Goal: Find contact information

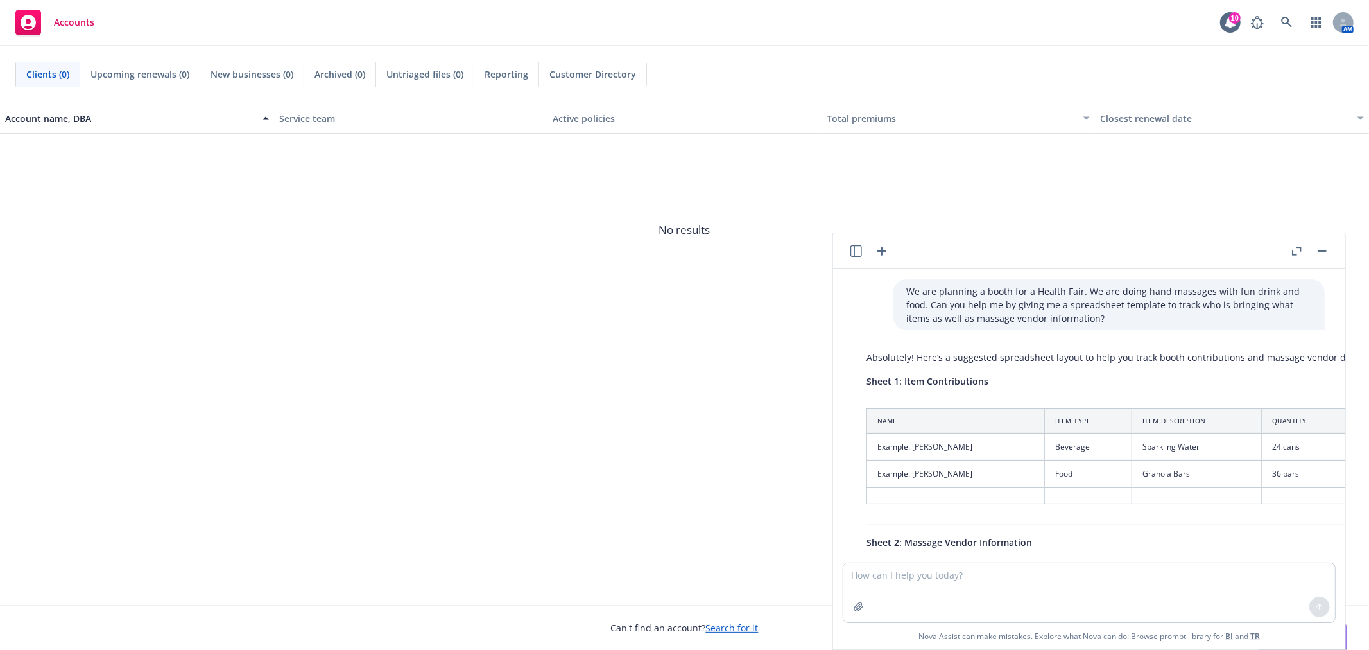
scroll to position [415, 0]
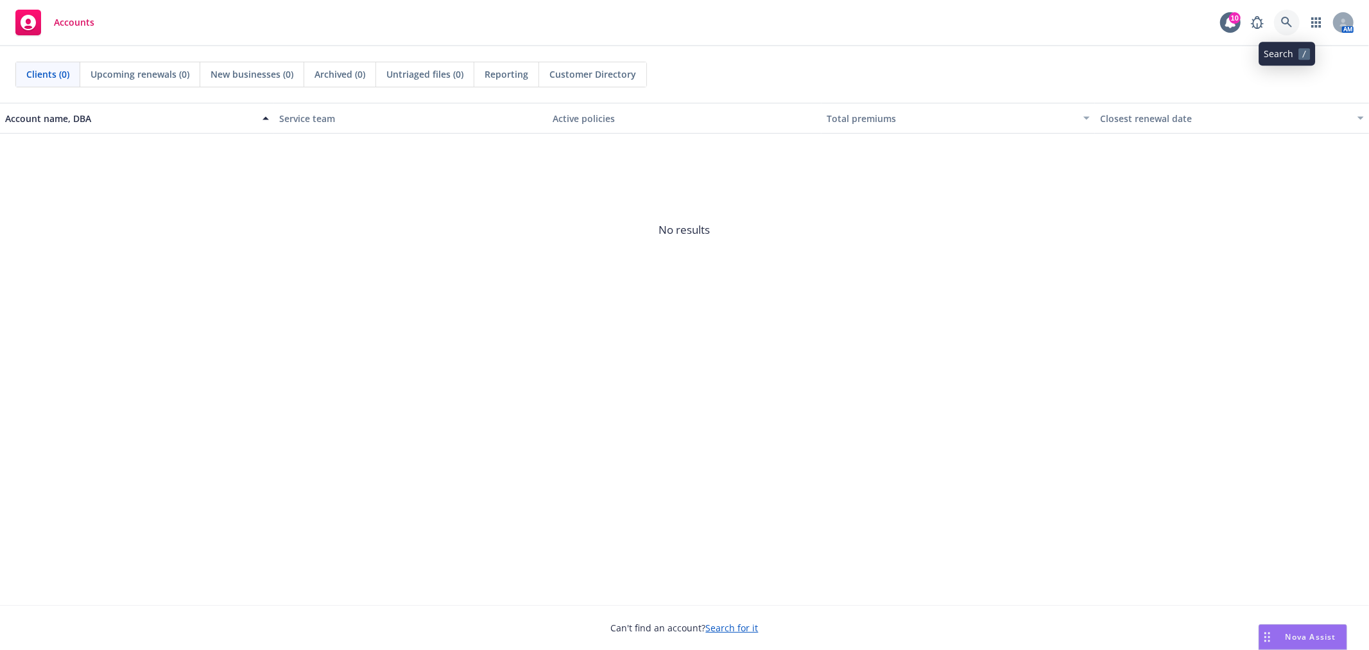
click at [1297, 23] on link at bounding box center [1287, 23] width 26 height 26
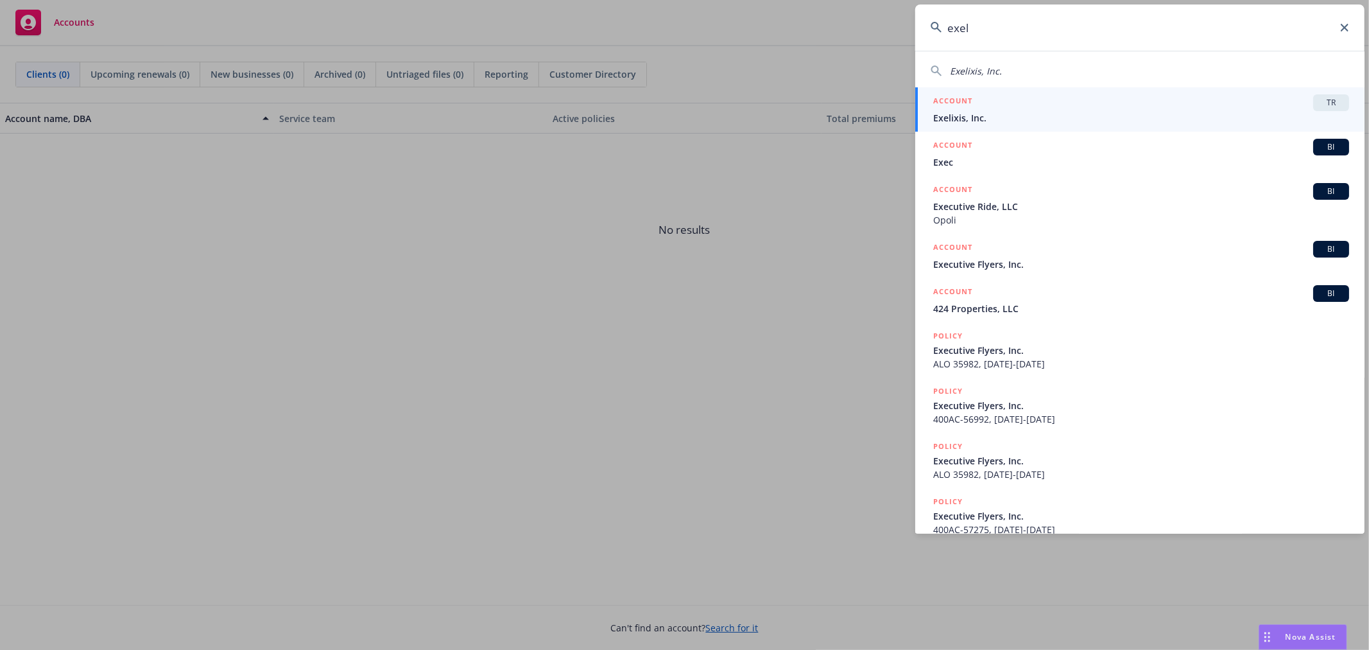
type input "exel"
click at [1009, 98] on div "ACCOUNT TR" at bounding box center [1141, 102] width 416 height 17
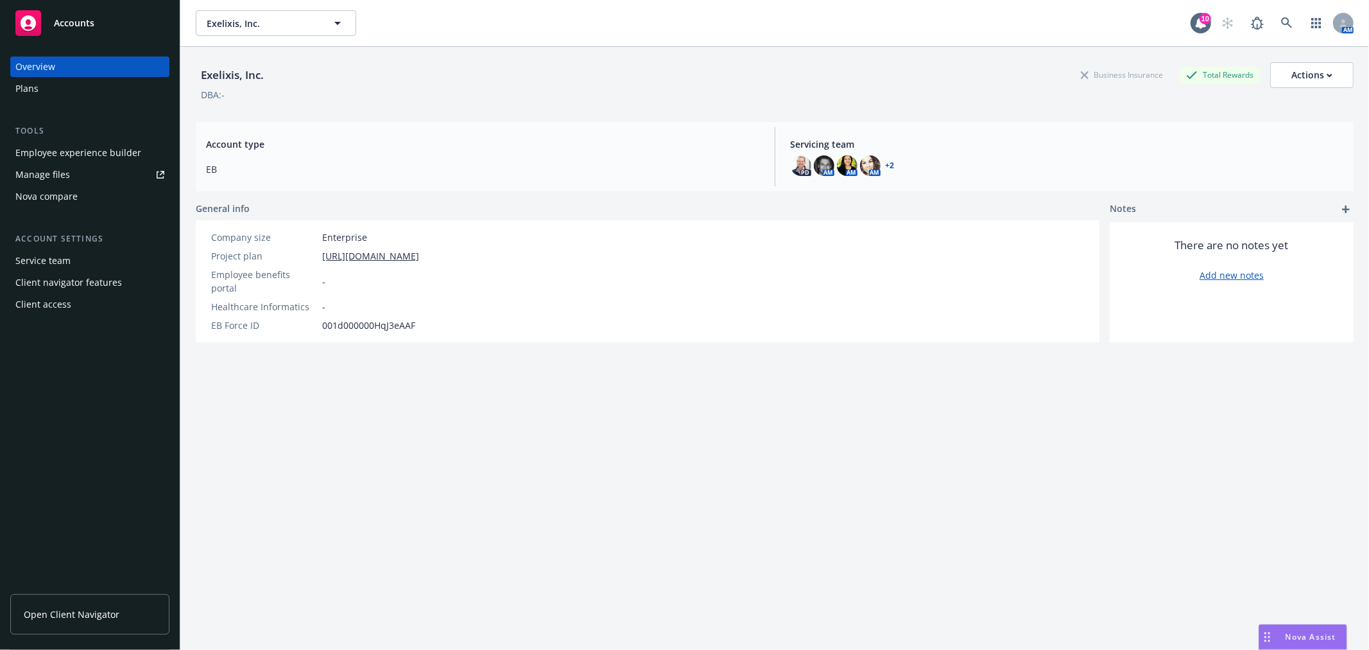
click at [89, 601] on link "Open Client Navigator" at bounding box center [89, 614] width 159 height 40
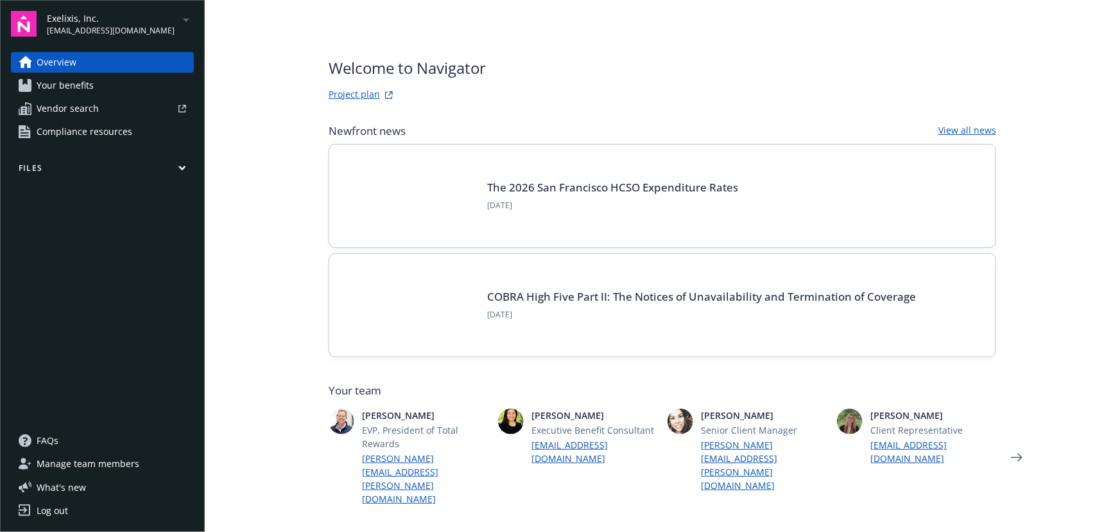
scroll to position [291, 0]
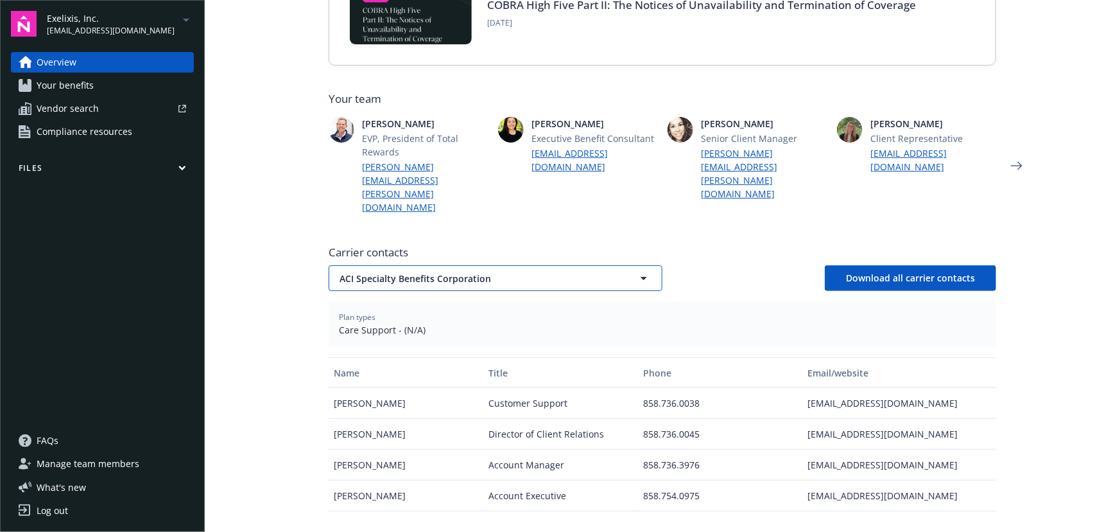
click at [486, 265] on button "ACI Specialty Benefits Corporation" at bounding box center [496, 278] width 334 height 26
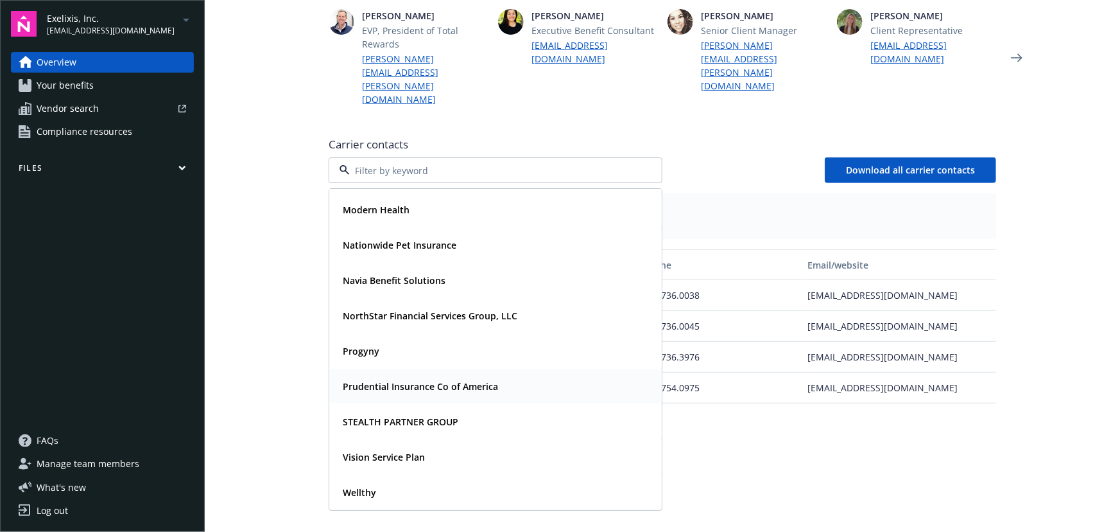
scroll to position [408, 0]
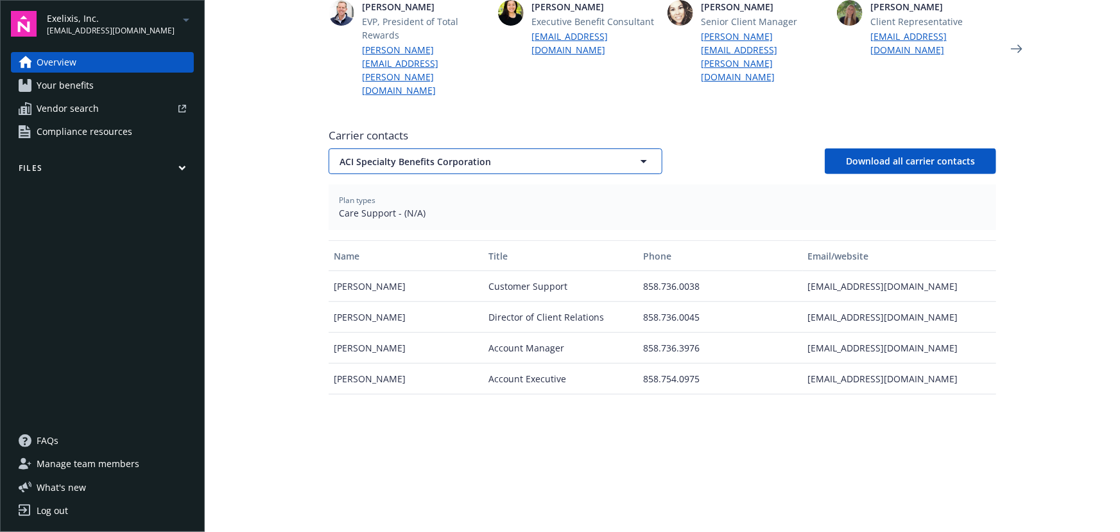
click at [444, 155] on span "ACI Specialty Benefits Corporation" at bounding box center [473, 161] width 267 height 13
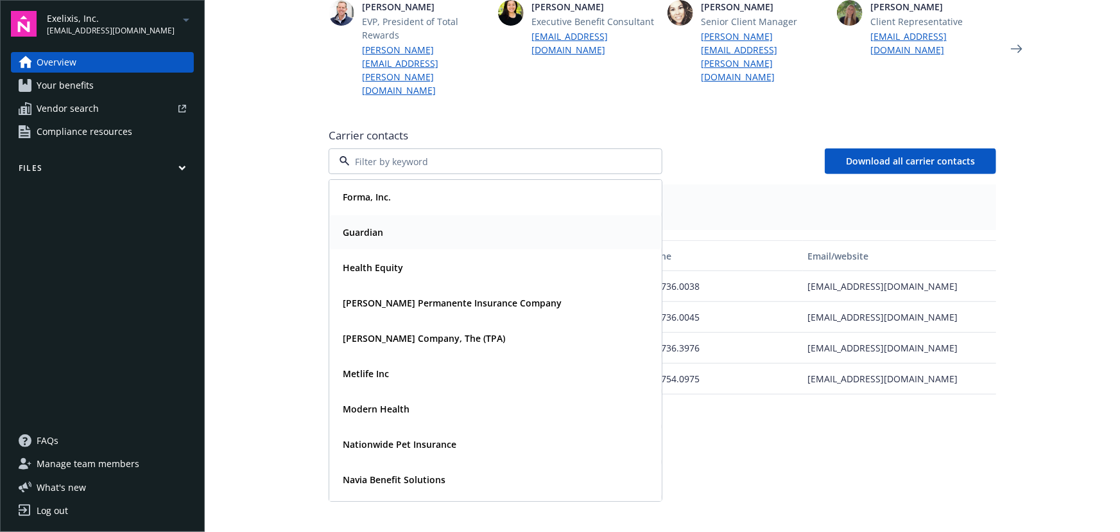
scroll to position [81, 0]
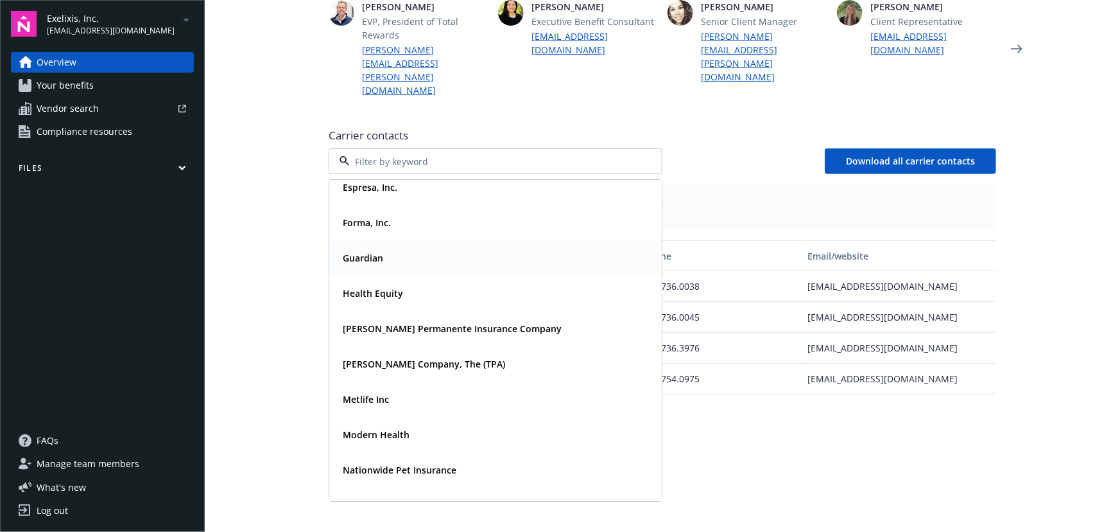
click at [396, 248] on div "Guardian" at bounding box center [496, 257] width 316 height 19
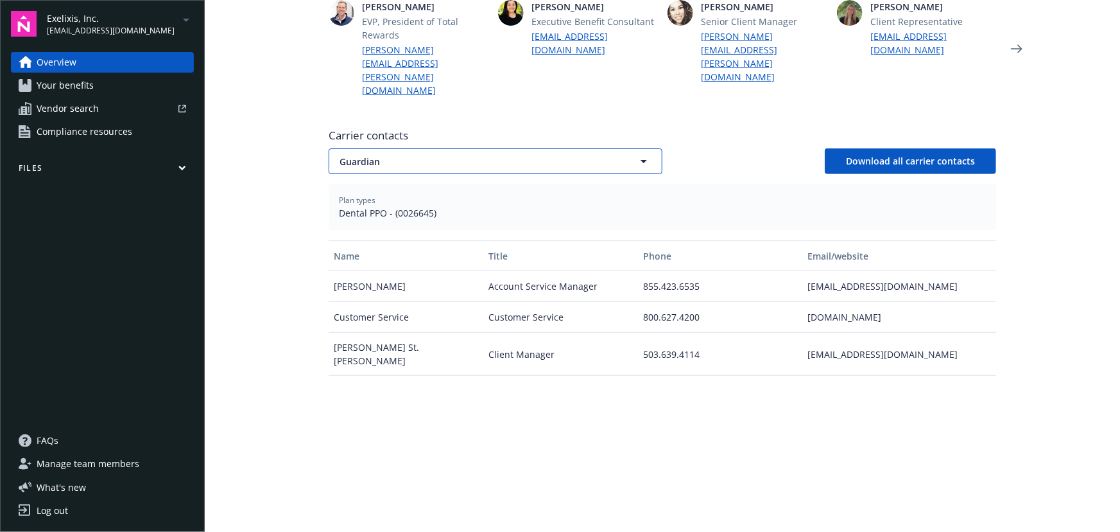
drag, startPoint x: 424, startPoint y: 115, endPoint x: 417, endPoint y: 124, distance: 11.4
click at [424, 155] on span "Guardian" at bounding box center [473, 161] width 267 height 13
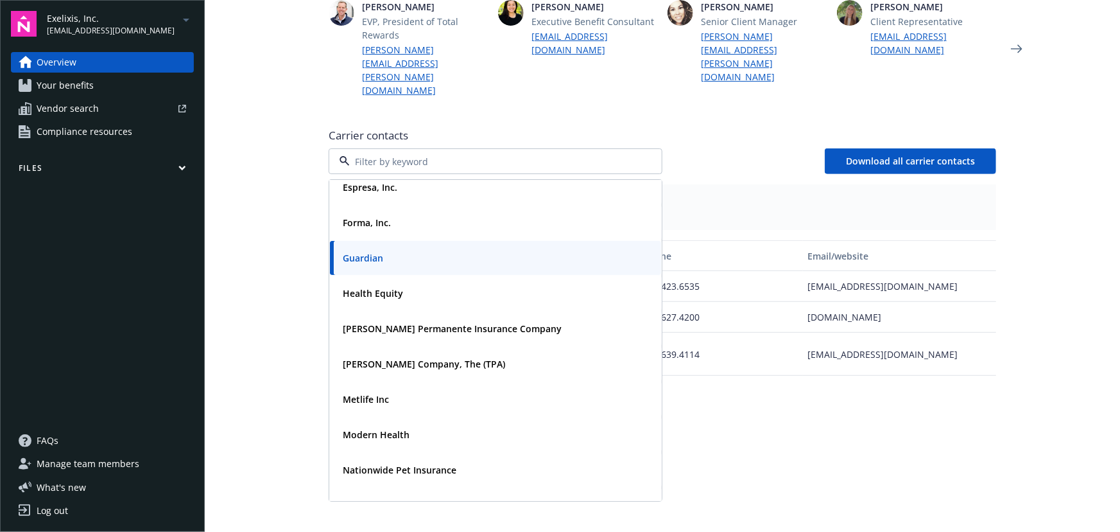
click at [399, 213] on div "Forma, Inc." at bounding box center [496, 222] width 316 height 19
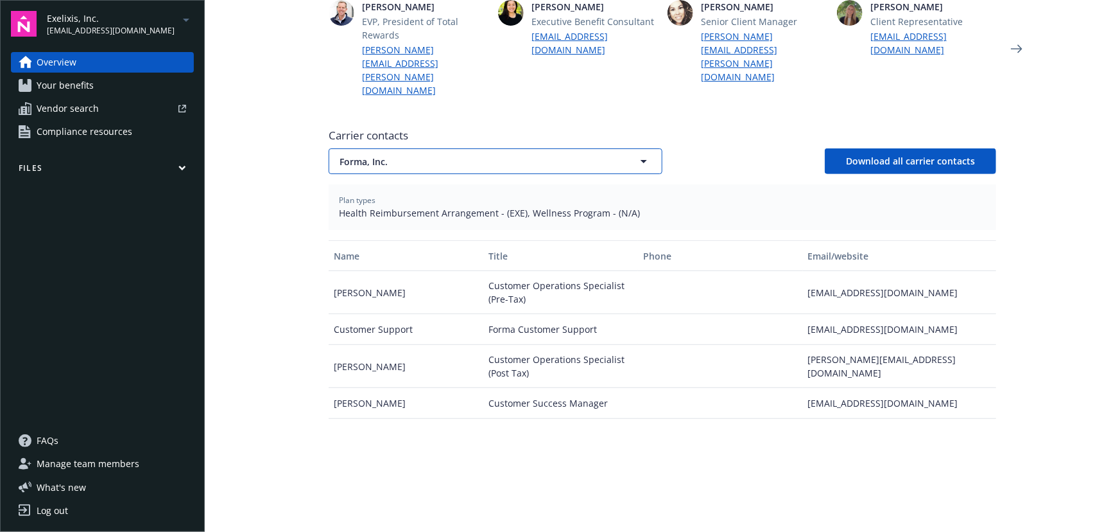
click at [528, 155] on span "Forma, Inc." at bounding box center [473, 161] width 267 height 13
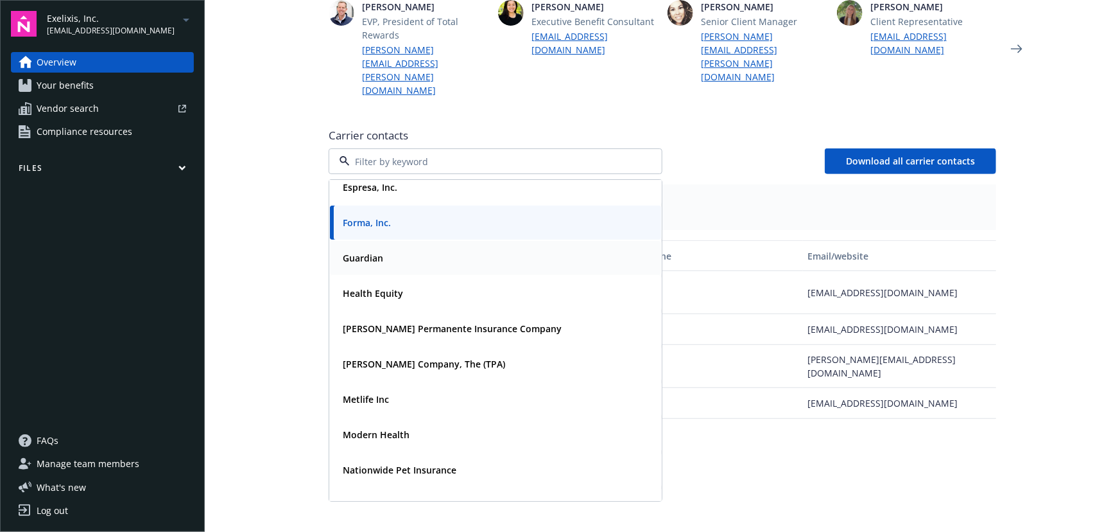
click at [408, 248] on div "Guardian" at bounding box center [496, 257] width 316 height 19
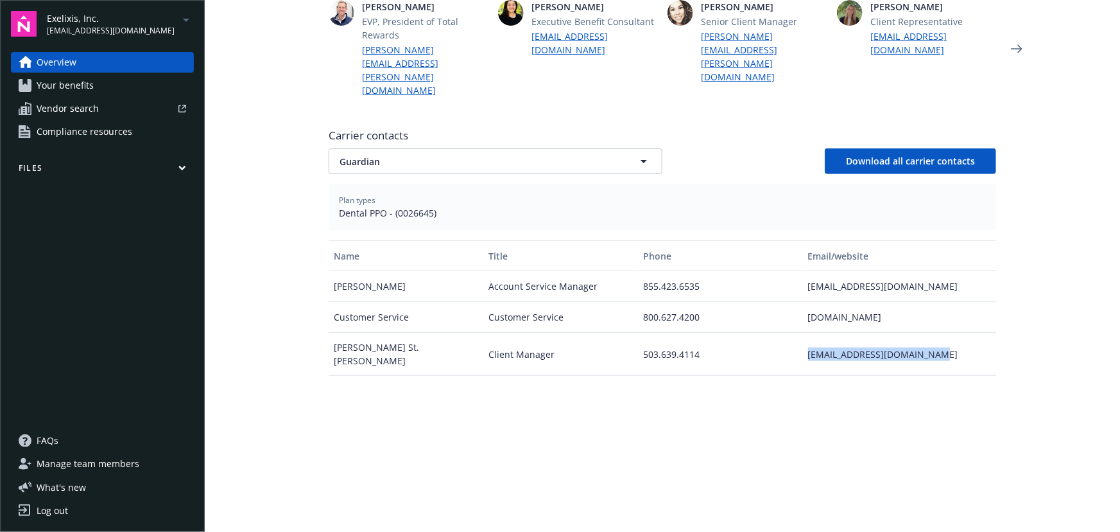
drag, startPoint x: 817, startPoint y: 311, endPoint x: 943, endPoint y: 312, distance: 125.8
click at [943, 333] on div "[EMAIL_ADDRESS][DOMAIN_NAME]" at bounding box center [899, 354] width 193 height 43
copy div "[EMAIL_ADDRESS][DOMAIN_NAME]"
click at [442, 148] on button "Guardian" at bounding box center [496, 161] width 334 height 26
click at [390, 276] on div "Health Equity" at bounding box center [495, 293] width 331 height 34
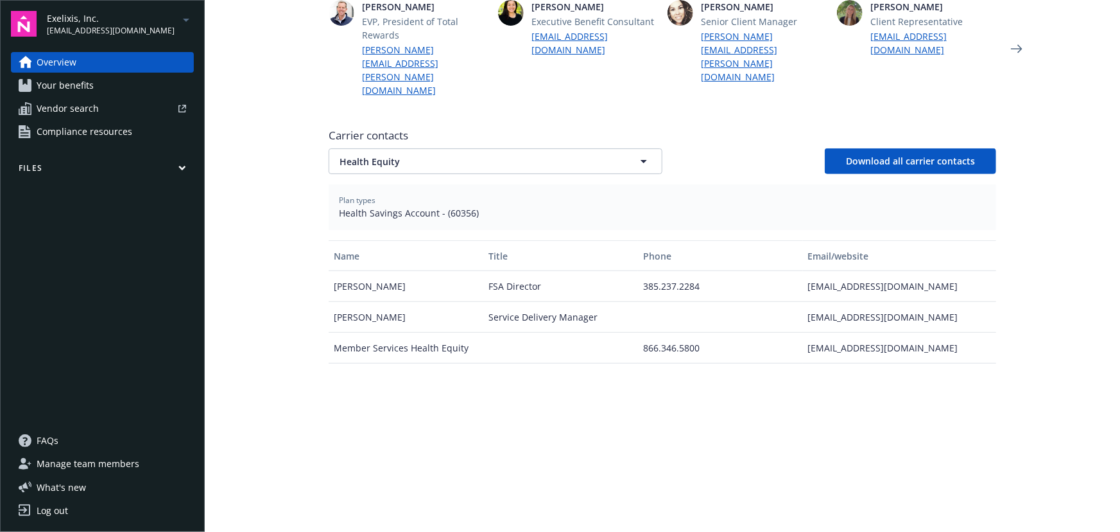
click at [972, 271] on div "[EMAIL_ADDRESS][DOMAIN_NAME]" at bounding box center [899, 286] width 193 height 31
drag, startPoint x: 801, startPoint y: 281, endPoint x: 926, endPoint y: 278, distance: 125.2
click at [921, 302] on div "[EMAIL_ADDRESS][DOMAIN_NAME]" at bounding box center [899, 317] width 193 height 31
copy div "[EMAIL_ADDRESS][DOMAIN_NAME]"
click at [492, 128] on span "Carrier contacts" at bounding box center [663, 135] width 668 height 15
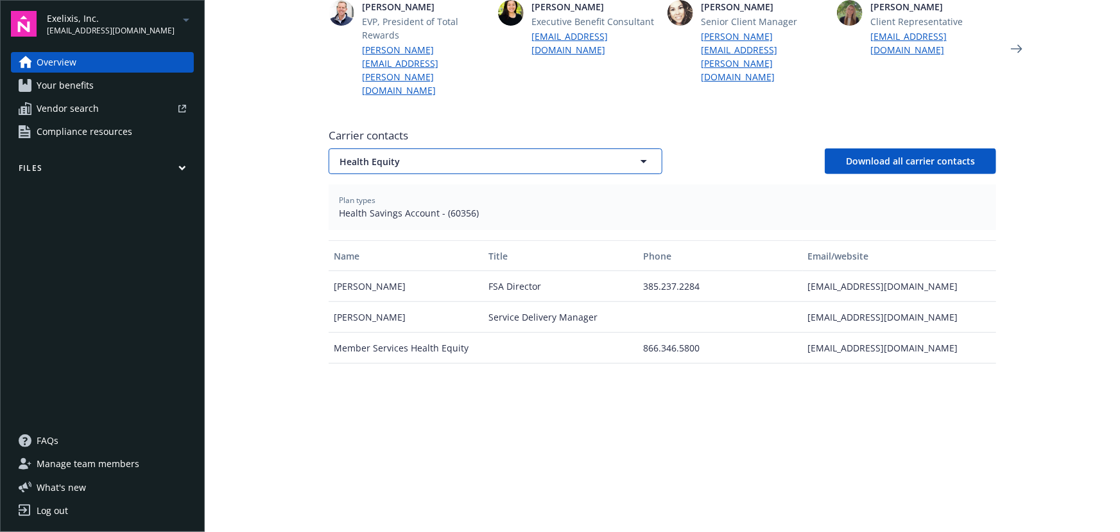
click at [496, 155] on span "Health Equity" at bounding box center [473, 161] width 267 height 13
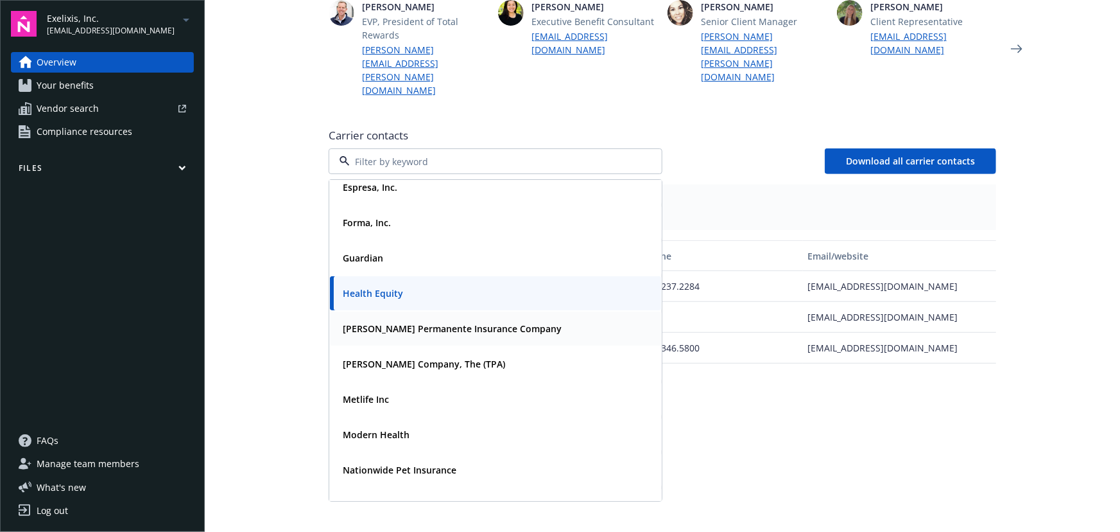
drag, startPoint x: 528, startPoint y: 294, endPoint x: 536, endPoint y: 295, distance: 8.4
click at [528, 319] on div "[PERSON_NAME] Permanente Insurance Company" at bounding box center [496, 328] width 316 height 19
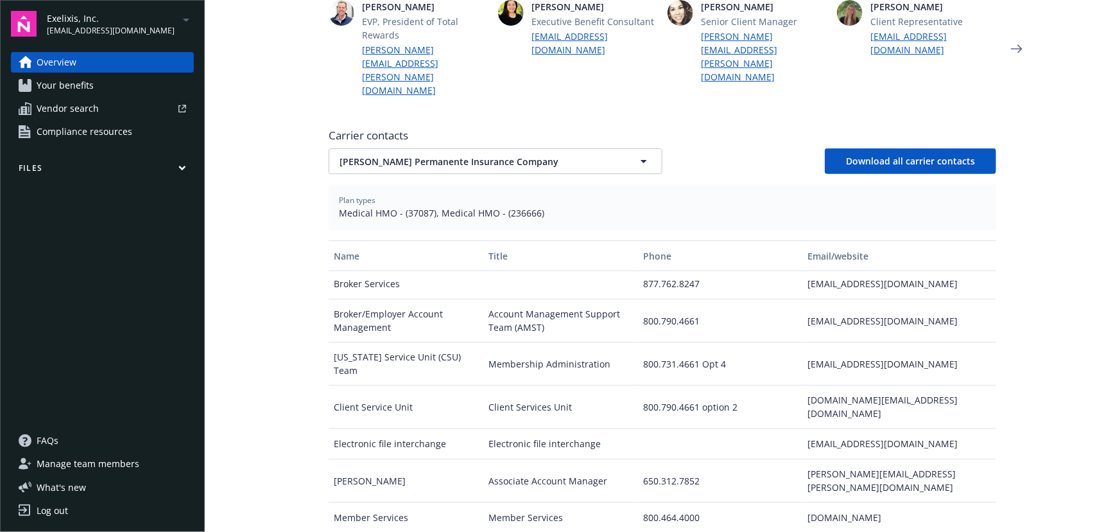
scroll to position [3, 0]
drag, startPoint x: 794, startPoint y: 470, endPoint x: 935, endPoint y: 469, distance: 141.9
copy div "[PERSON_NAME][EMAIL_ADDRESS][PERSON_NAME][DOMAIN_NAME]"
click at [363, 135] on div "Carrier contacts [PERSON_NAME] Permanente Insurance Company Download all carrie…" at bounding box center [663, 340] width 668 height 435
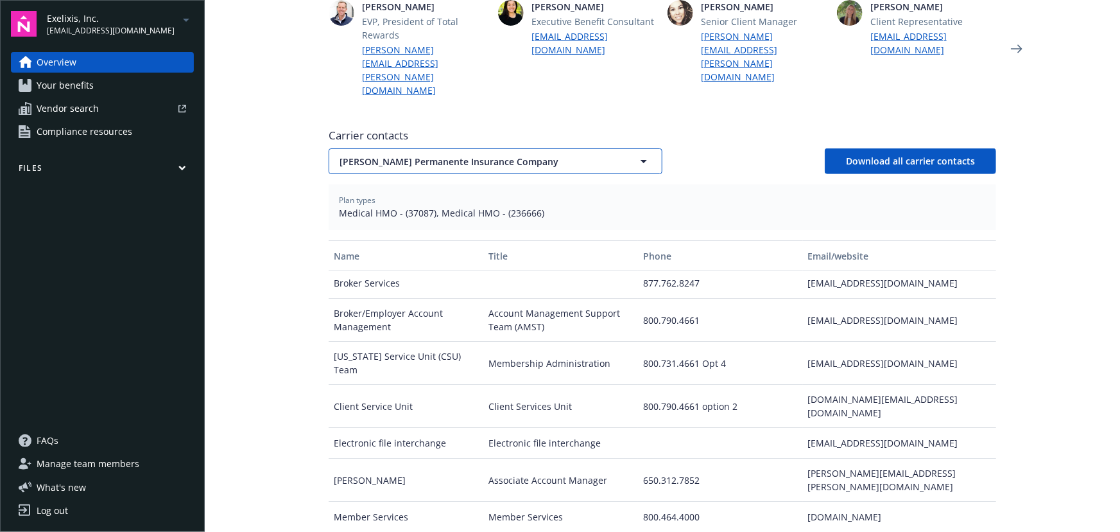
click at [372, 155] on span "[PERSON_NAME] Permanente Insurance Company" at bounding box center [473, 161] width 267 height 13
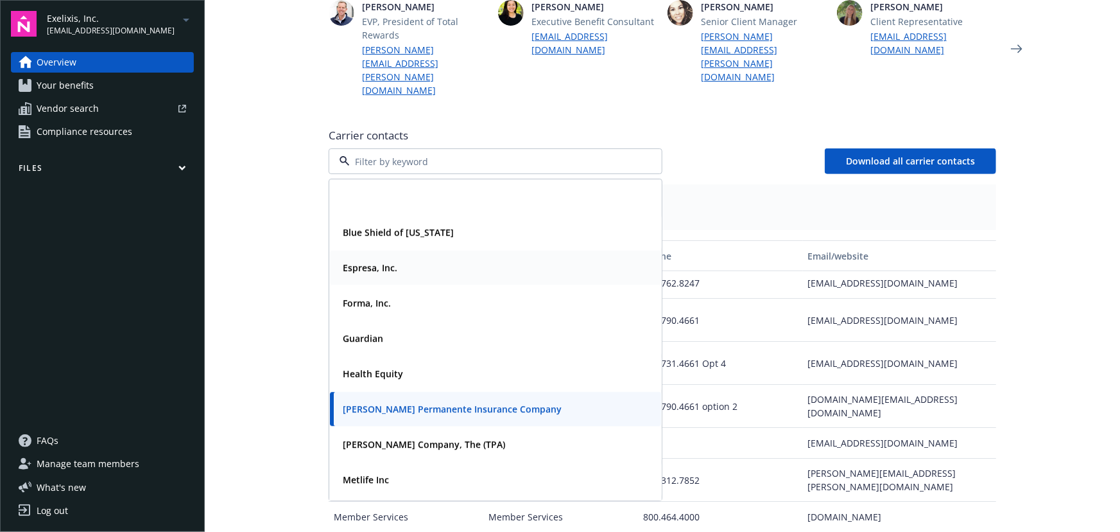
scroll to position [81, 0]
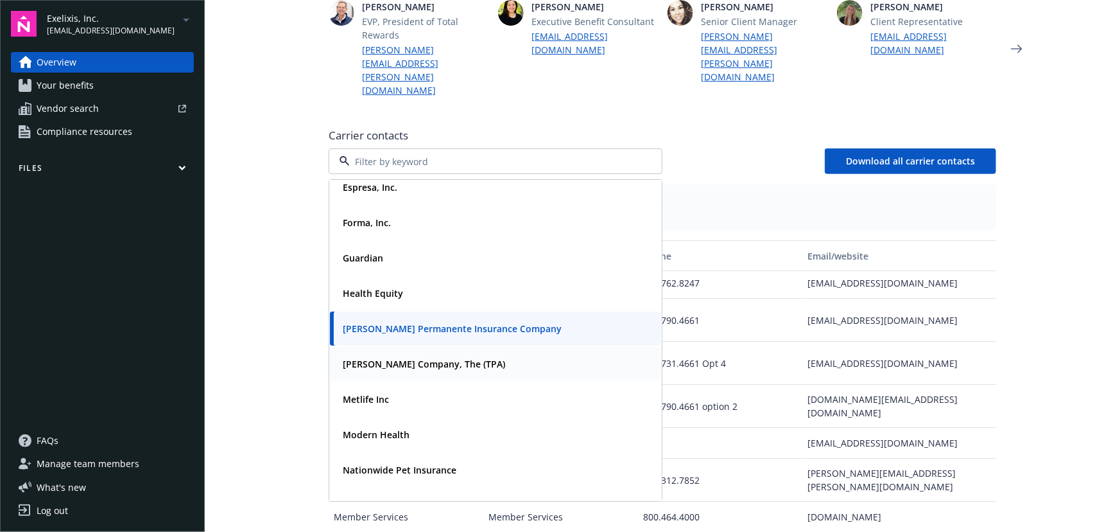
click at [370, 347] on div "[PERSON_NAME] Company, The (TPA)" at bounding box center [495, 364] width 331 height 34
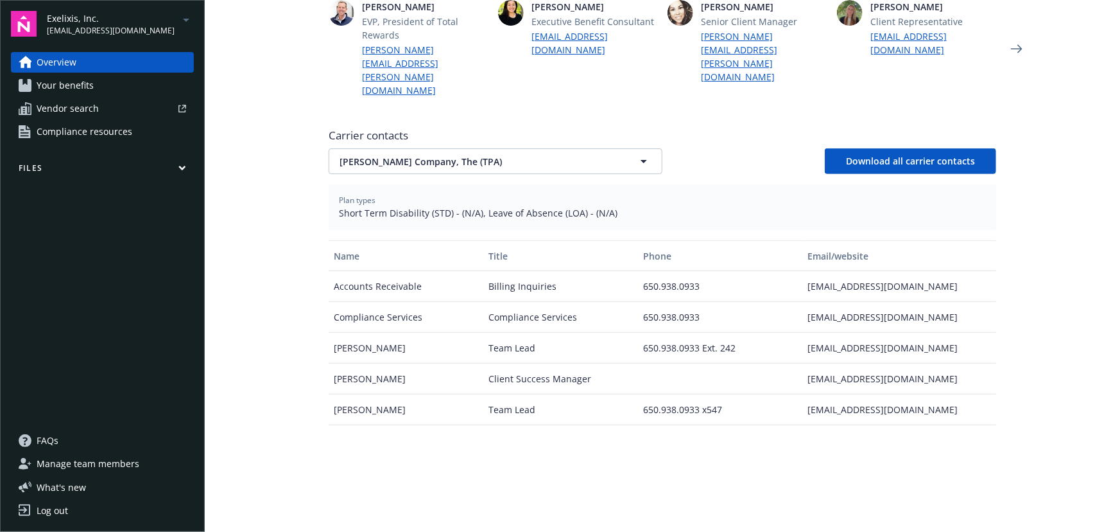
scroll to position [0, 0]
drag, startPoint x: 406, startPoint y: 322, endPoint x: 320, endPoint y: 323, distance: 85.4
click at [320, 323] on div "Welcome to Navigator Project plan Newfront news View all news The 2026 San Fran…" at bounding box center [662, 147] width 699 height 1111
copy div "[PERSON_NAME]"
drag, startPoint x: 804, startPoint y: 322, endPoint x: 979, endPoint y: 321, distance: 175.3
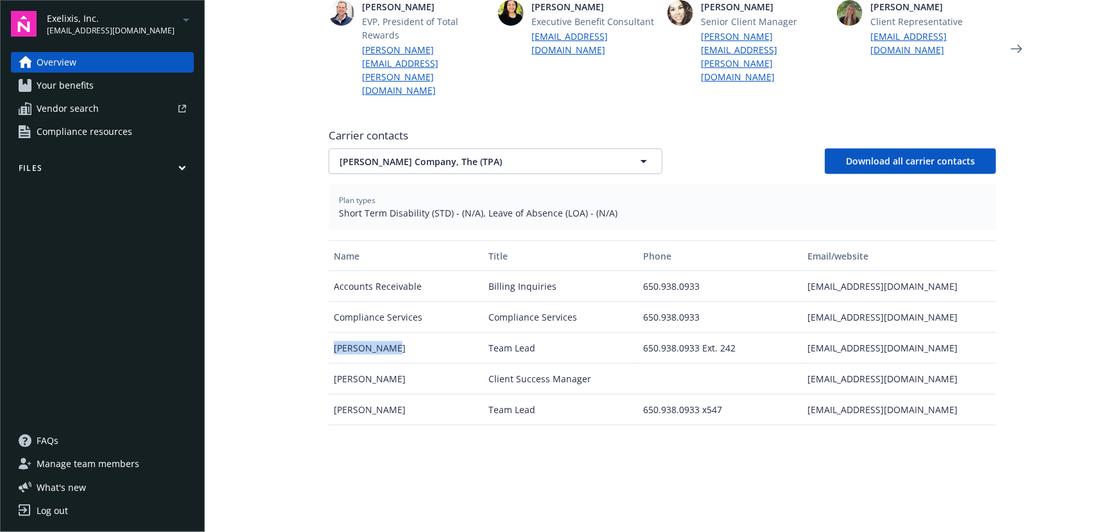
click at [979, 333] on div "[EMAIL_ADDRESS][DOMAIN_NAME]" at bounding box center [899, 348] width 193 height 31
copy div "[EMAIL_ADDRESS][DOMAIN_NAME]"
click at [495, 155] on span "[PERSON_NAME] Company, The (TPA)" at bounding box center [473, 161] width 267 height 13
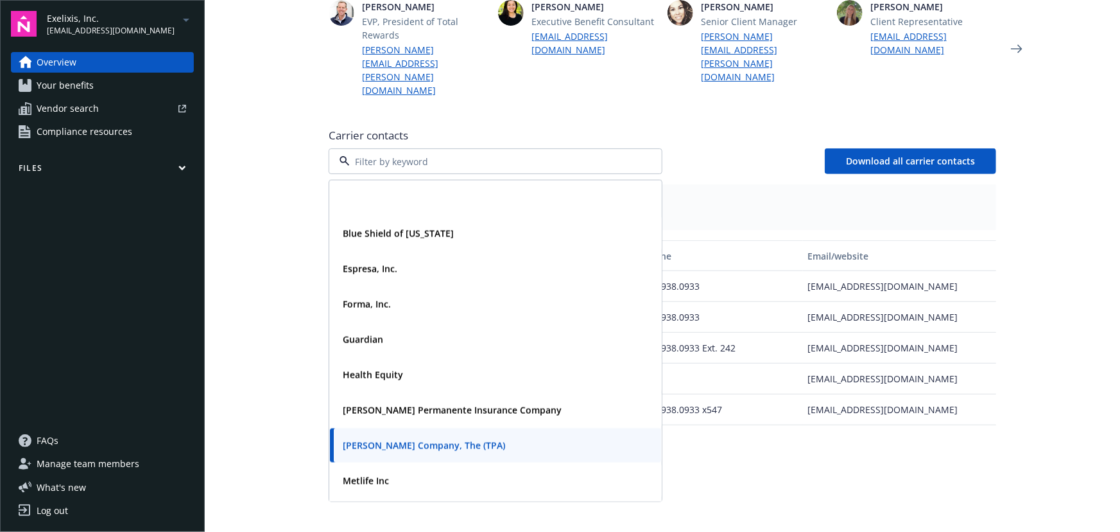
scroll to position [81, 0]
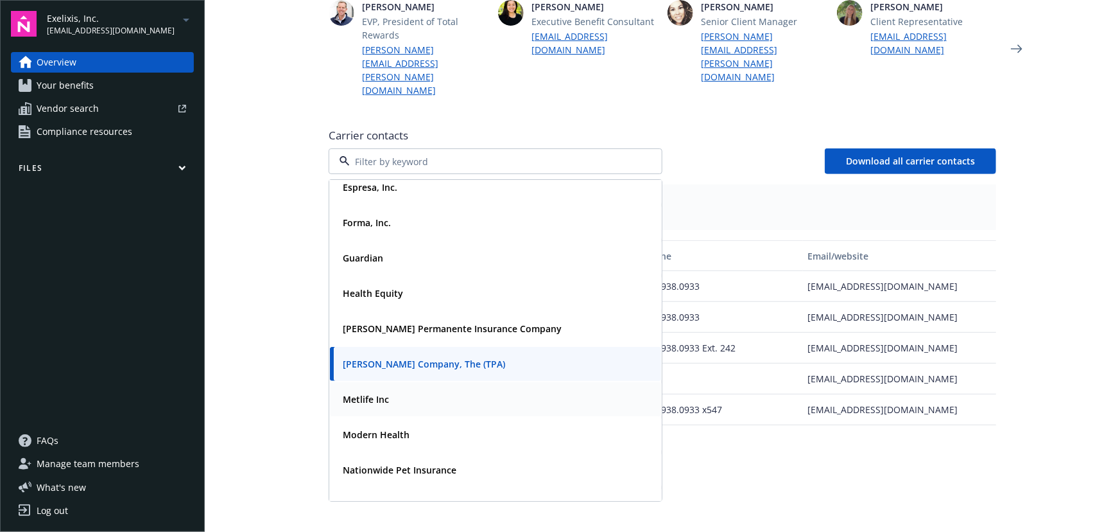
click at [412, 382] on div "Metlife Inc" at bounding box center [495, 399] width 331 height 34
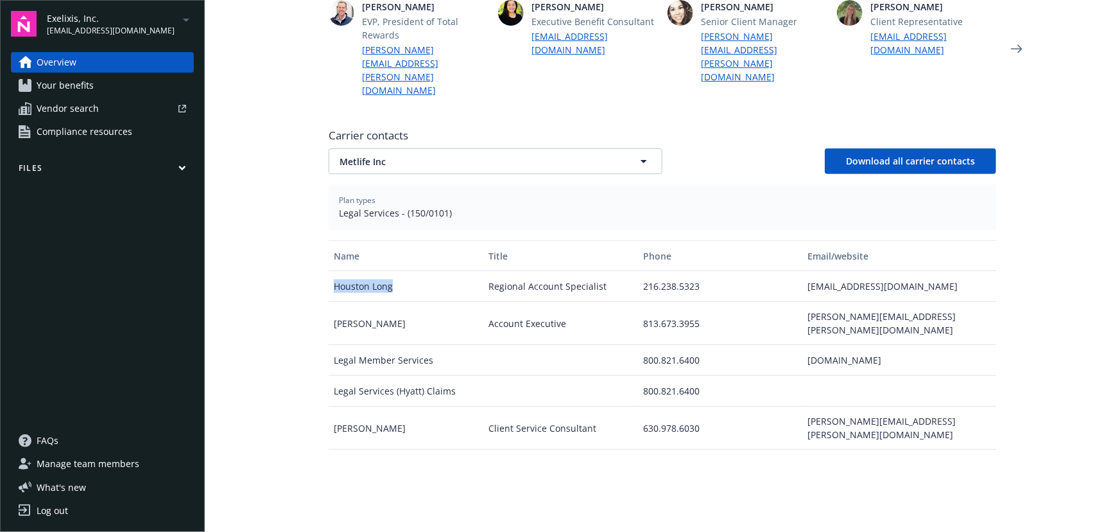
drag, startPoint x: 393, startPoint y: 248, endPoint x: 315, endPoint y: 249, distance: 78.3
click at [315, 249] on div "Welcome to Navigator Project plan Newfront news View all news The 2026 San Fran…" at bounding box center [662, 147] width 699 height 1111
copy div "Houston Long"
drag, startPoint x: 801, startPoint y: 246, endPoint x: 916, endPoint y: 248, distance: 115.6
click at [916, 271] on div "[EMAIL_ADDRESS][DOMAIN_NAME]" at bounding box center [899, 286] width 193 height 31
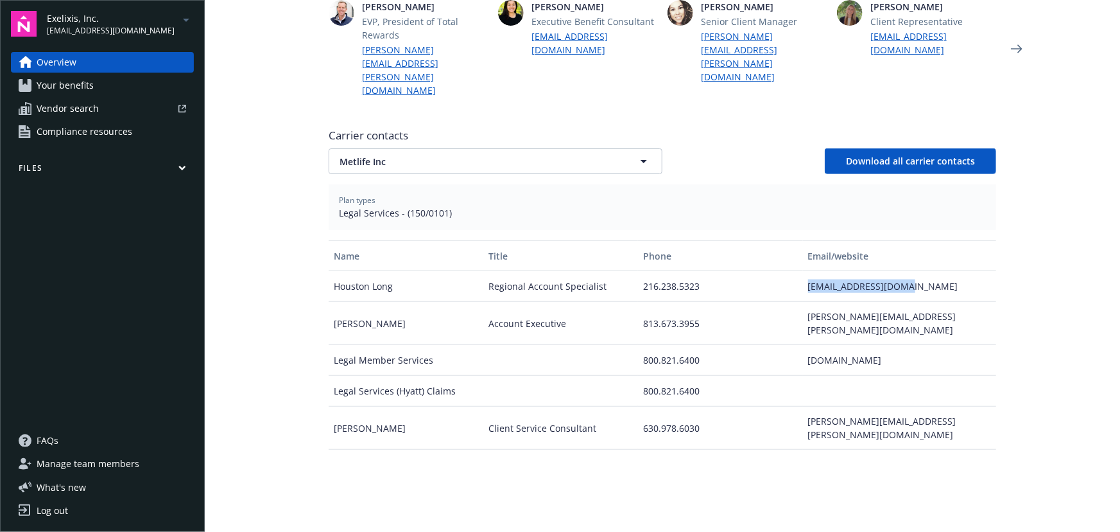
copy div "[EMAIL_ADDRESS][DOMAIN_NAME]"
drag, startPoint x: 408, startPoint y: 96, endPoint x: 409, endPoint y: 104, distance: 7.7
click at [408, 128] on span "Carrier contacts" at bounding box center [663, 135] width 668 height 15
click at [412, 155] on span "Metlife Inc" at bounding box center [473, 161] width 267 height 13
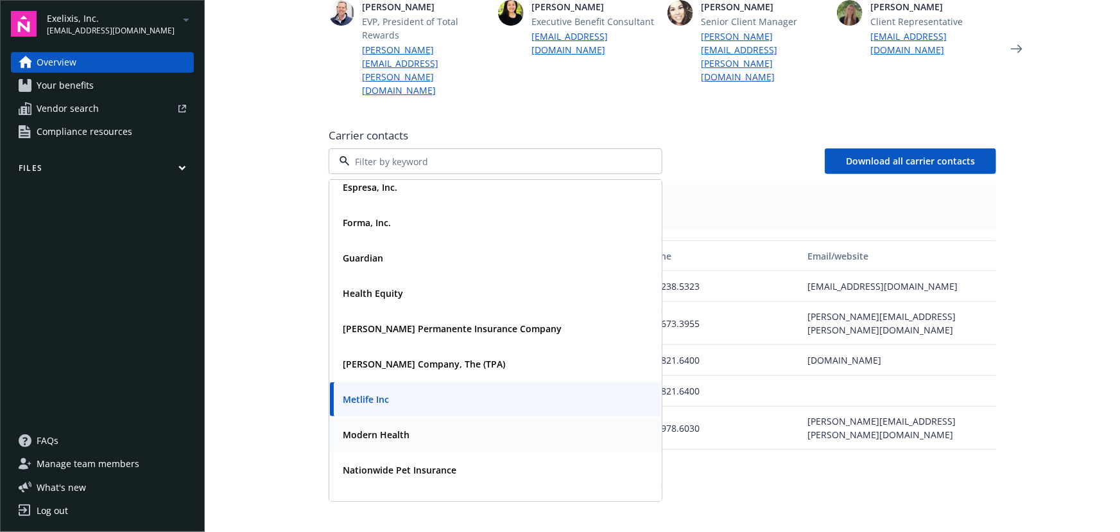
click at [406, 417] on div "Modern Health" at bounding box center [495, 434] width 331 height 34
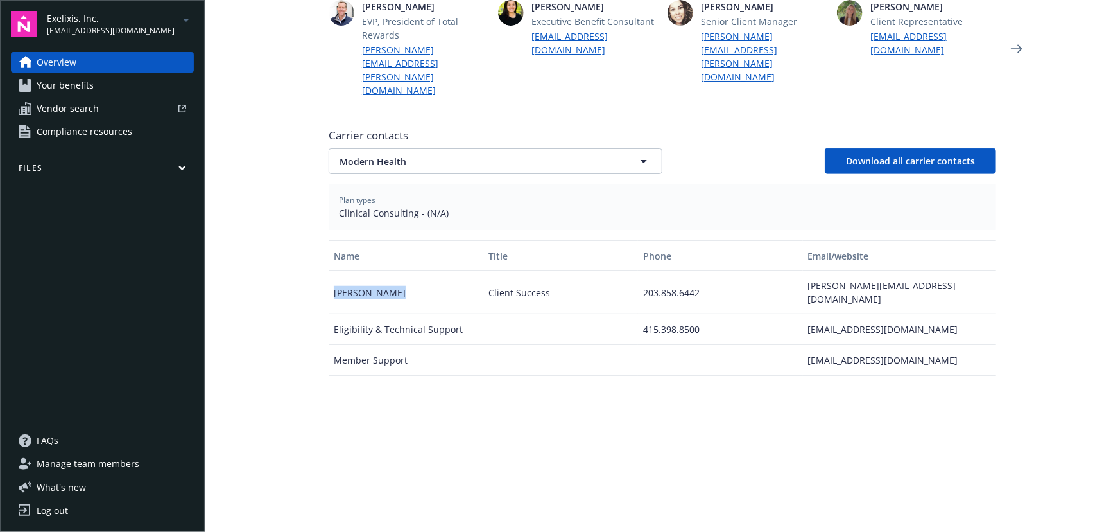
drag, startPoint x: 353, startPoint y: 247, endPoint x: 324, endPoint y: 248, distance: 28.9
click at [329, 271] on div "[PERSON_NAME]" at bounding box center [406, 292] width 155 height 43
copy div "[PERSON_NAME]"
drag, startPoint x: 803, startPoint y: 248, endPoint x: 963, endPoint y: 249, distance: 160.5
click at [963, 271] on div "[PERSON_NAME][EMAIL_ADDRESS][DOMAIN_NAME]" at bounding box center [899, 292] width 193 height 43
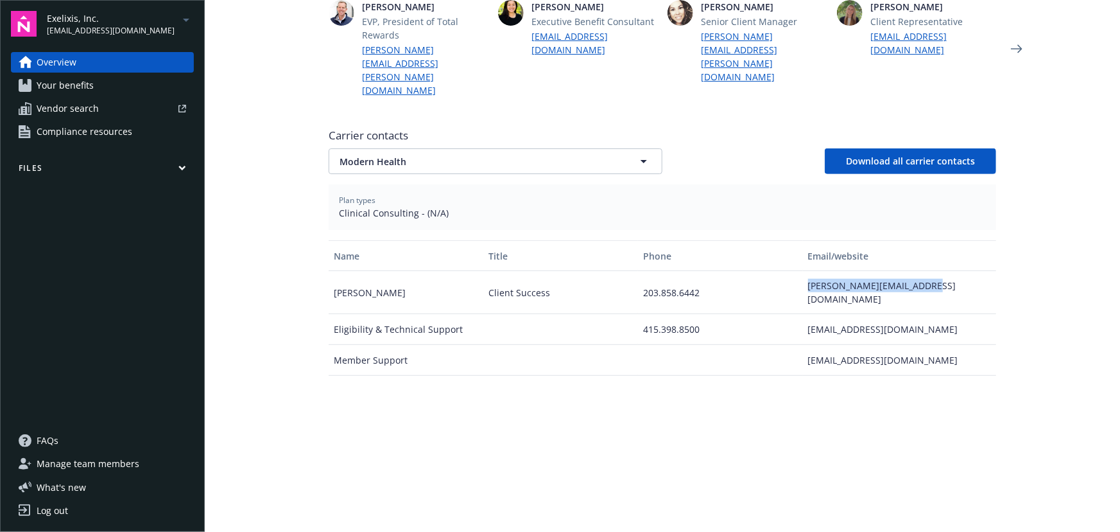
copy div "[PERSON_NAME][EMAIL_ADDRESS][DOMAIN_NAME]"
click at [474, 148] on button "Modern Health" at bounding box center [496, 161] width 334 height 26
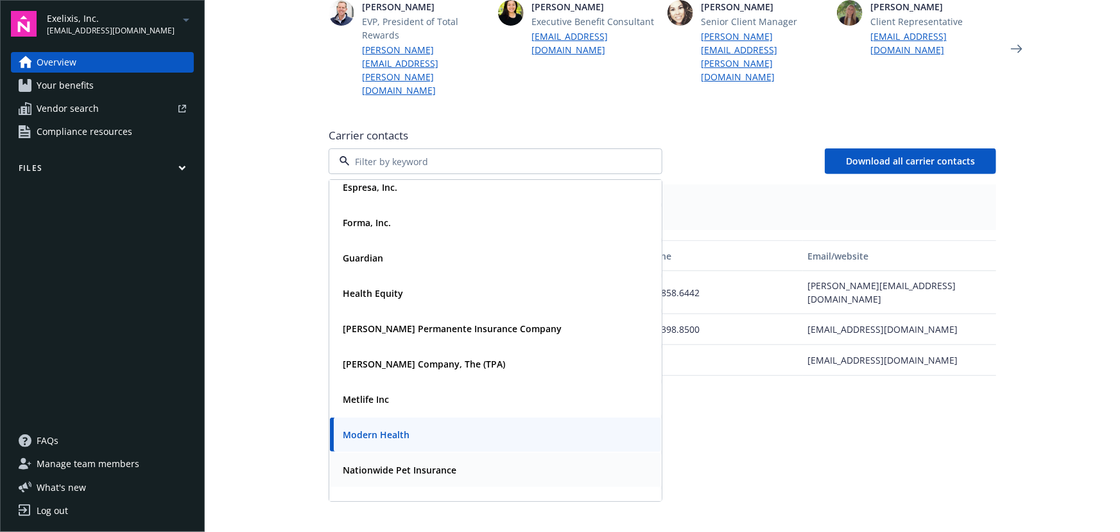
click at [429, 460] on div "Nationwide Pet Insurance" at bounding box center [398, 469] width 121 height 19
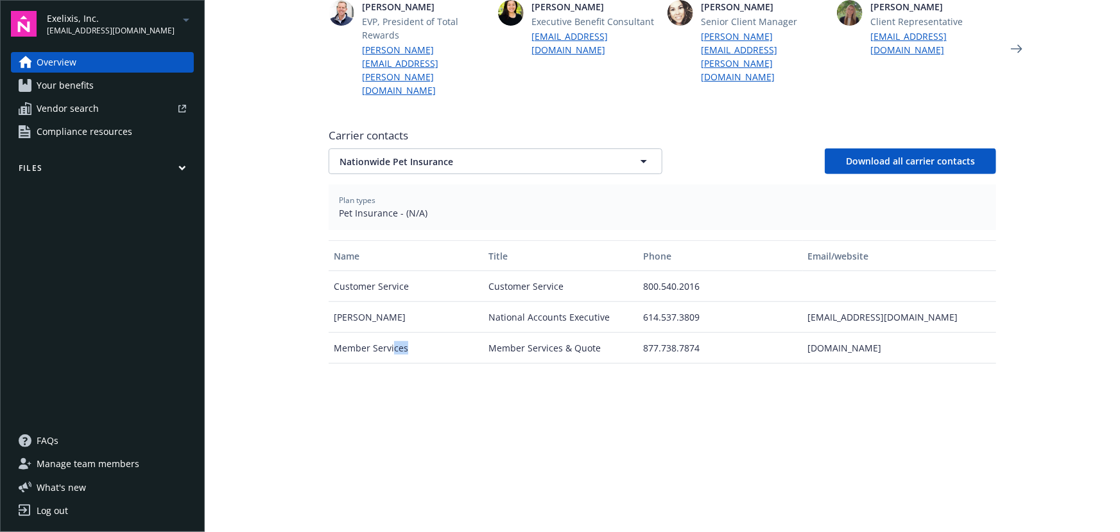
drag, startPoint x: 411, startPoint y: 308, endPoint x: 390, endPoint y: 309, distance: 21.2
click at [390, 333] on div "Member Services" at bounding box center [406, 348] width 155 height 31
drag, startPoint x: 424, startPoint y: 278, endPoint x: 320, endPoint y: 277, distance: 103.4
click at [320, 277] on div "Welcome to Navigator Project plan Newfront news View all news The 2026 San Fran…" at bounding box center [662, 147] width 699 height 1111
copy div "[PERSON_NAME]"
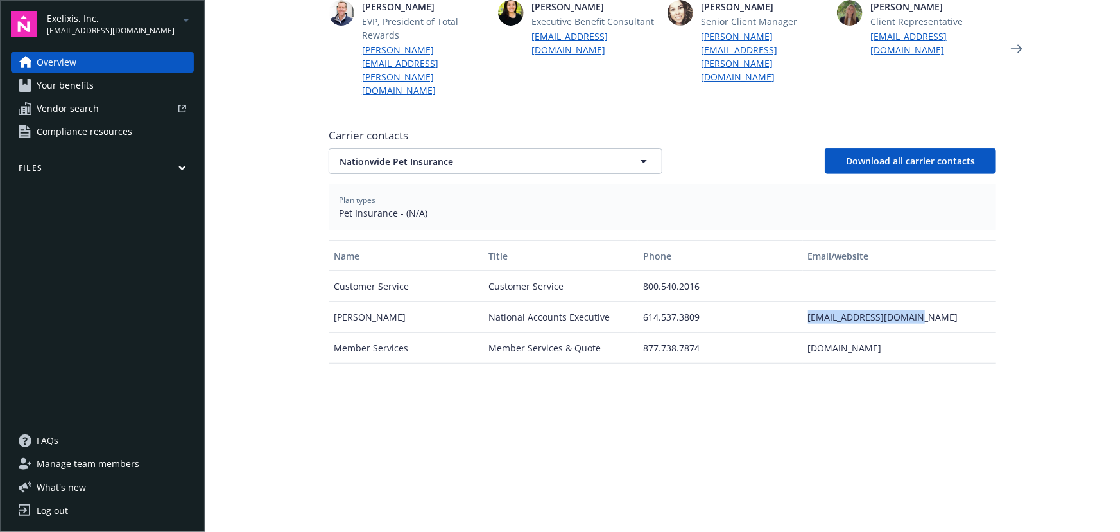
drag, startPoint x: 804, startPoint y: 277, endPoint x: 917, endPoint y: 277, distance: 113.0
click at [917, 302] on div "[EMAIL_ADDRESS][DOMAIN_NAME]" at bounding box center [899, 317] width 193 height 31
click at [467, 148] on button "Nationwide Pet Insurance" at bounding box center [496, 161] width 334 height 26
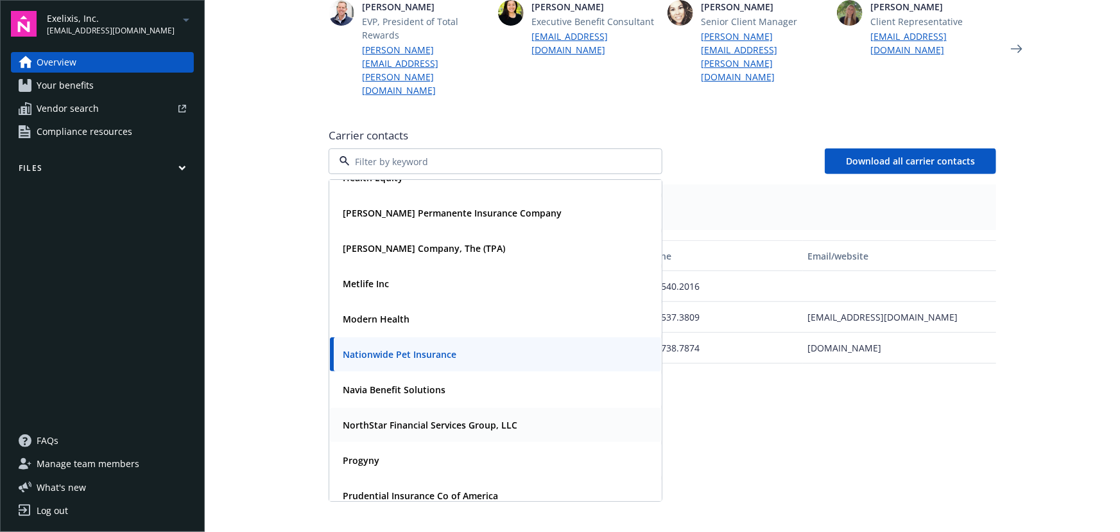
scroll to position [198, 0]
click at [394, 382] on strong "Navia Benefit Solutions" at bounding box center [394, 388] width 103 height 12
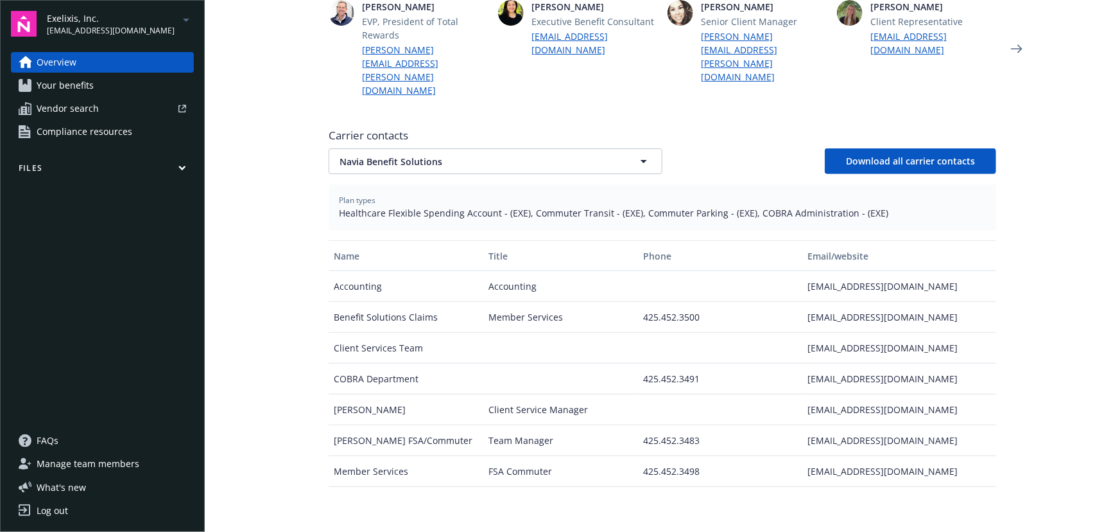
drag, startPoint x: 412, startPoint y: 369, endPoint x: 313, endPoint y: 374, distance: 99.6
click at [313, 374] on div "Welcome to Navigator Project plan Newfront news View all news The 2026 San Fran…" at bounding box center [662, 147] width 699 height 1111
drag, startPoint x: 807, startPoint y: 372, endPoint x: 950, endPoint y: 370, distance: 143.2
click at [950, 394] on div "[EMAIL_ADDRESS][DOMAIN_NAME]" at bounding box center [899, 409] width 193 height 31
click at [790, 394] on div at bounding box center [720, 409] width 164 height 31
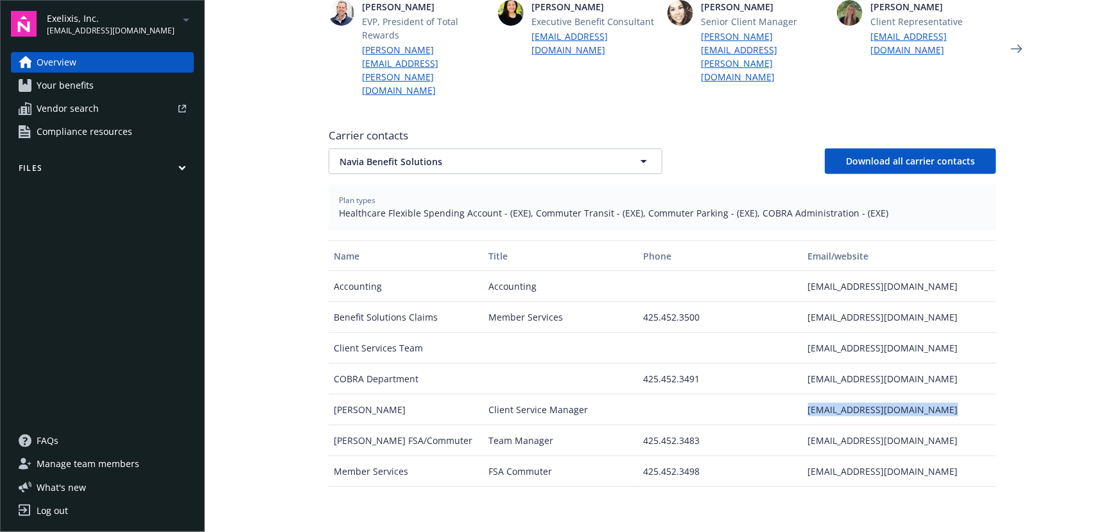
drag, startPoint x: 792, startPoint y: 369, endPoint x: 963, endPoint y: 369, distance: 171.4
click at [963, 394] on div "[PERSON_NAME] Client Service Manager [EMAIL_ADDRESS][DOMAIN_NAME]" at bounding box center [663, 409] width 668 height 31
drag, startPoint x: 422, startPoint y: 122, endPoint x: 377, endPoint y: 120, distance: 45.6
click at [422, 155] on span "Navia Benefit Solutions" at bounding box center [473, 161] width 267 height 13
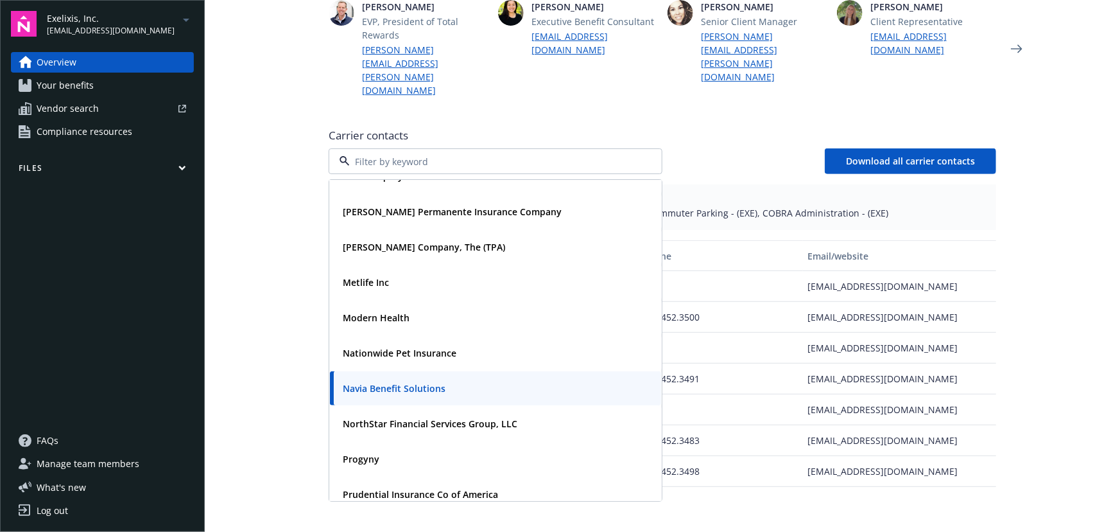
drag, startPoint x: 638, startPoint y: 74, endPoint x: 700, endPoint y: 64, distance: 63.1
click at [642, 74] on div "Newfront news View all news The 2026 San Francisco HCSO Expenditure Rates [DATE…" at bounding box center [663, 180] width 668 height 931
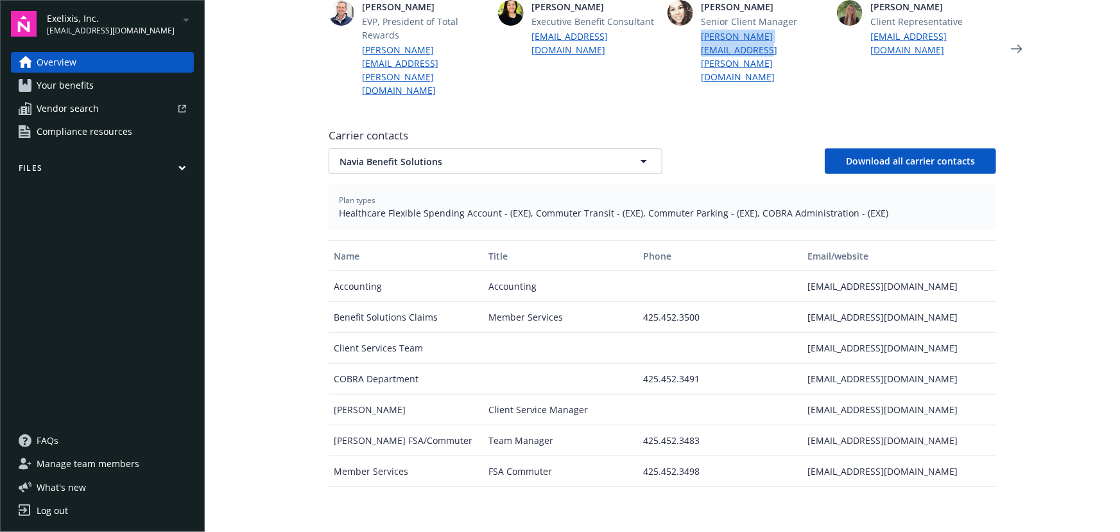
drag, startPoint x: 693, startPoint y: 32, endPoint x: 717, endPoint y: 51, distance: 31.1
click at [717, 51] on div "[PERSON_NAME] Senior Client Manager [PERSON_NAME][EMAIL_ADDRESS][PERSON_NAME][D…" at bounding box center [747, 41] width 159 height 83
click at [433, 155] on span "Navia Benefit Solutions" at bounding box center [473, 161] width 267 height 13
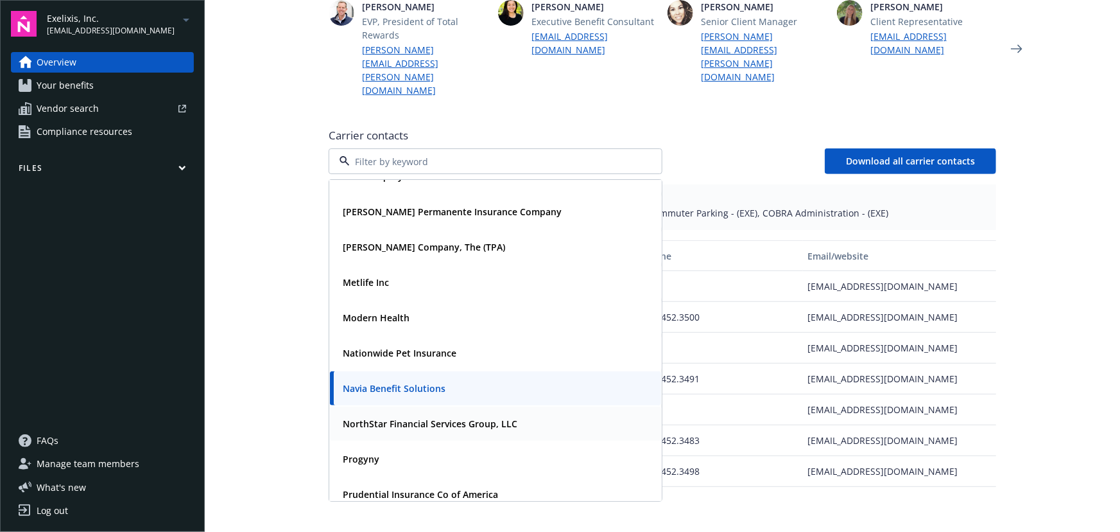
click at [437, 417] on strong "NorthStar Financial Services Group, LLC" at bounding box center [430, 423] width 175 height 12
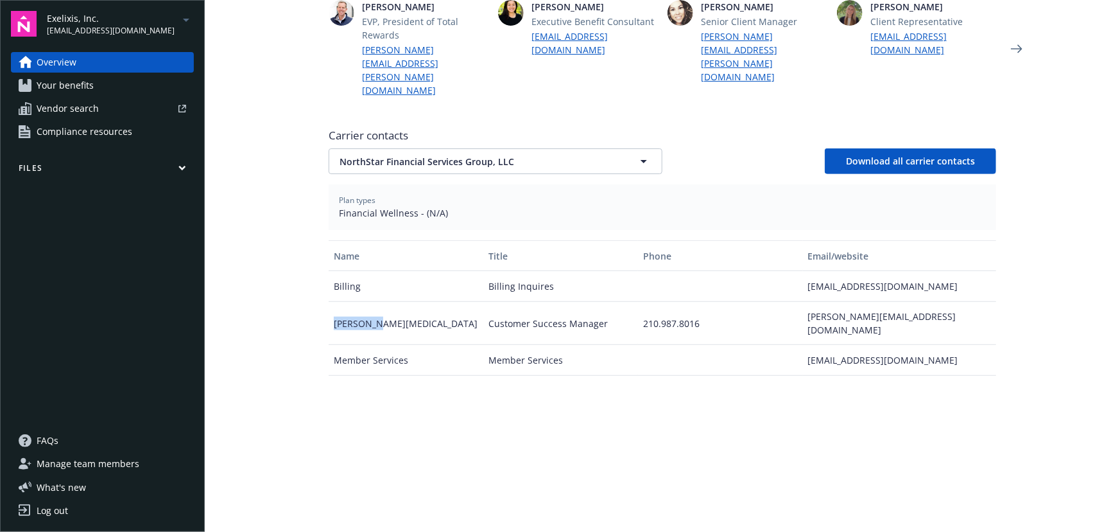
drag, startPoint x: 372, startPoint y: 280, endPoint x: 326, endPoint y: 271, distance: 47.1
click at [329, 302] on div "[PERSON_NAME][MEDICAL_DATA]" at bounding box center [406, 323] width 155 height 43
drag, startPoint x: 796, startPoint y: 275, endPoint x: 943, endPoint y: 278, distance: 147.1
click at [943, 302] on div "[PERSON_NAME][MEDICAL_DATA] Customer Success Manager 210.987.8016 [PERSON_NAME]…" at bounding box center [663, 323] width 668 height 43
click at [487, 148] on button "NorthStar Financial Services Group, LLC" at bounding box center [496, 161] width 334 height 26
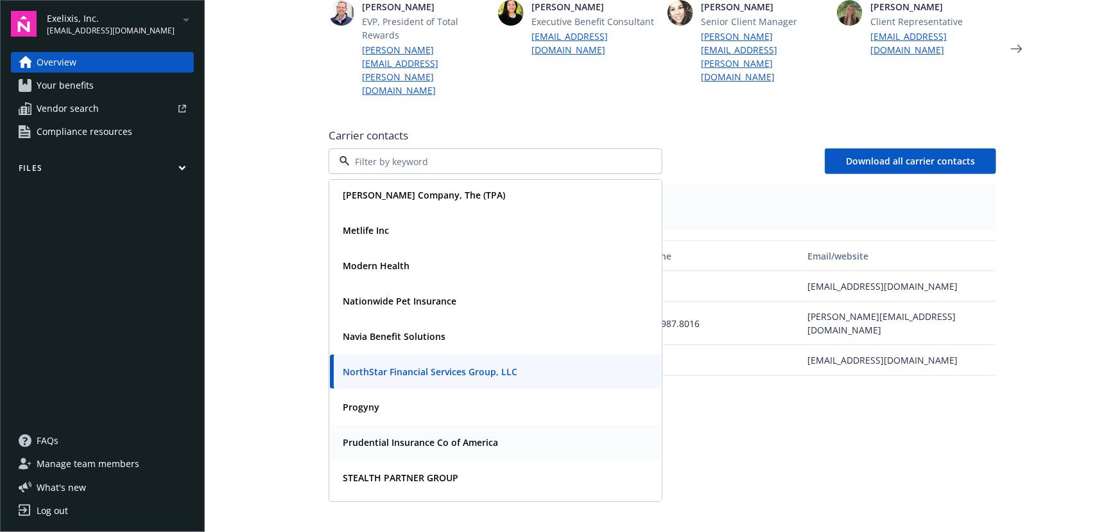
scroll to position [315, 0]
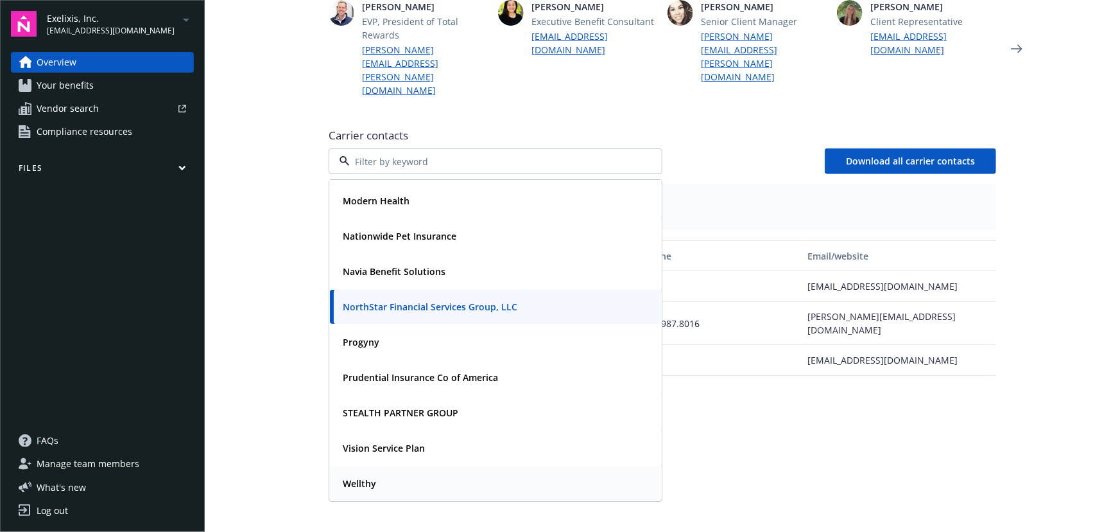
click at [406, 474] on div "Wellthy" at bounding box center [496, 483] width 316 height 19
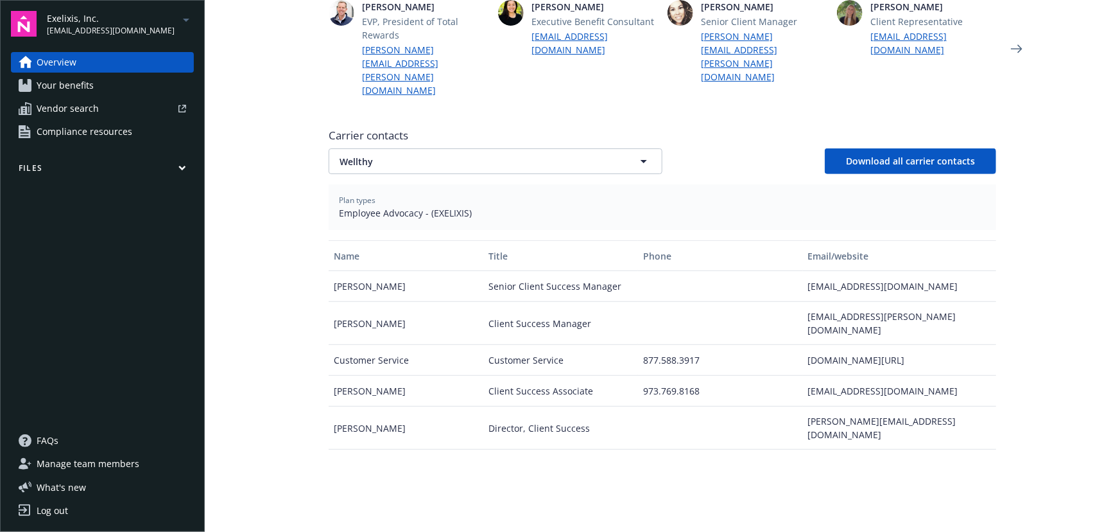
drag, startPoint x: 430, startPoint y: 279, endPoint x: 302, endPoint y: 278, distance: 127.8
click at [302, 278] on main "Welcome to Navigator Project plan Newfront news View all news The 2026 San Fran…" at bounding box center [663, 266] width 916 height 532
drag, startPoint x: 793, startPoint y: 279, endPoint x: 961, endPoint y: 284, distance: 168.3
click at [961, 302] on div "[PERSON_NAME] Client Success Manager [PERSON_NAME][EMAIL_ADDRESS][PERSON_NAME][…" at bounding box center [663, 323] width 668 height 43
